Goal: Information Seeking & Learning: Learn about a topic

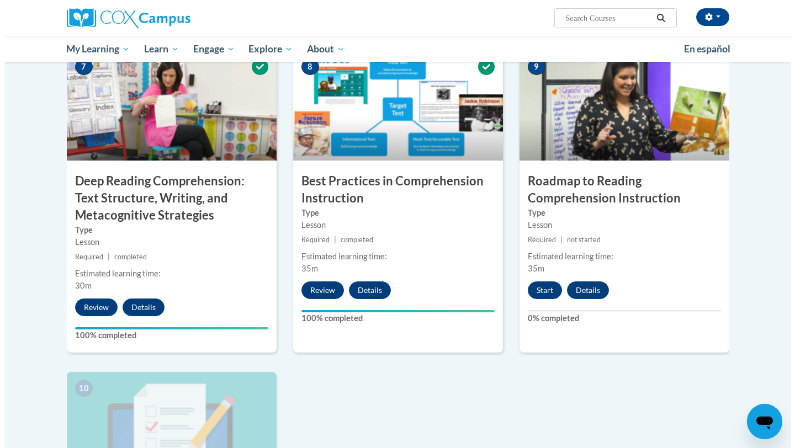
scroll to position [841, 0]
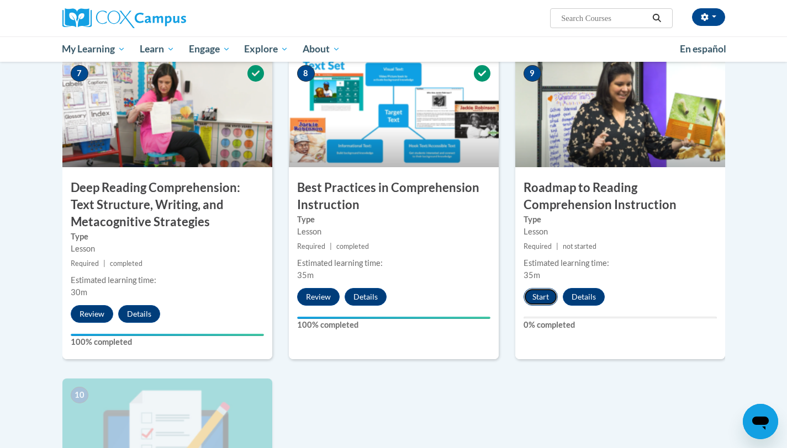
click at [532, 300] on button "Start" at bounding box center [541, 297] width 34 height 18
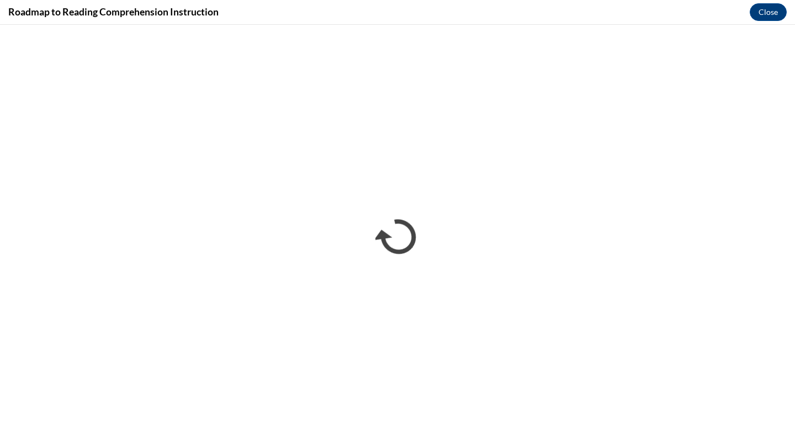
scroll to position [0, 0]
